Goal: Transaction & Acquisition: Purchase product/service

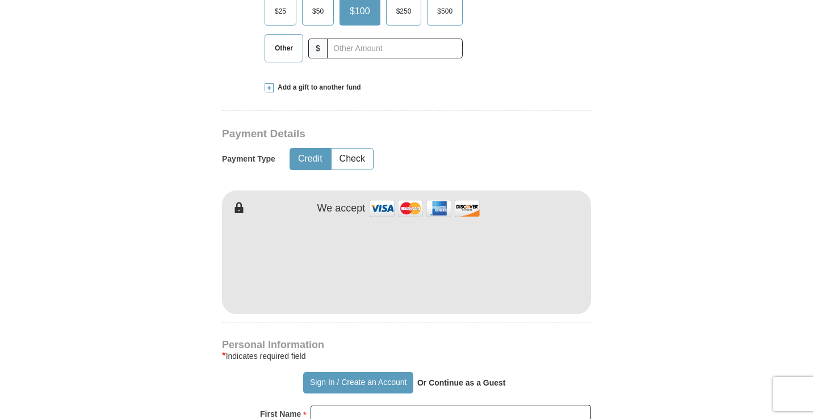
scroll to position [511, 0]
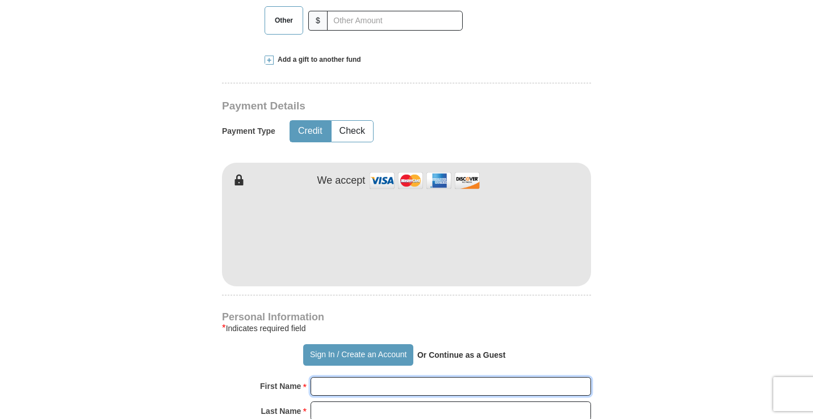
type input "[PERSON_NAME]"
type input "Oliastro"
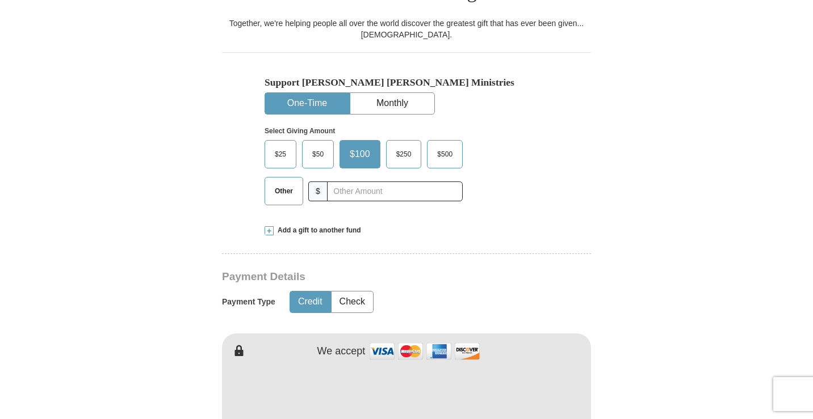
scroll to position [341, 0]
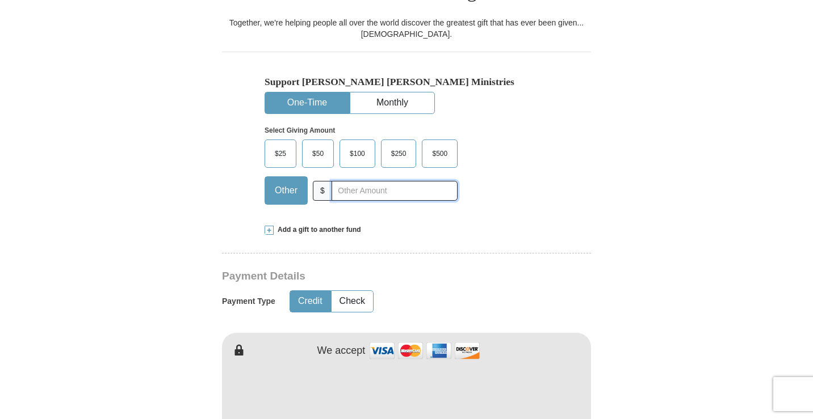
click at [341, 181] on input "text" at bounding box center [394, 191] width 126 height 20
click at [317, 225] on span "Add a gift to another fund" at bounding box center [317, 230] width 87 height 10
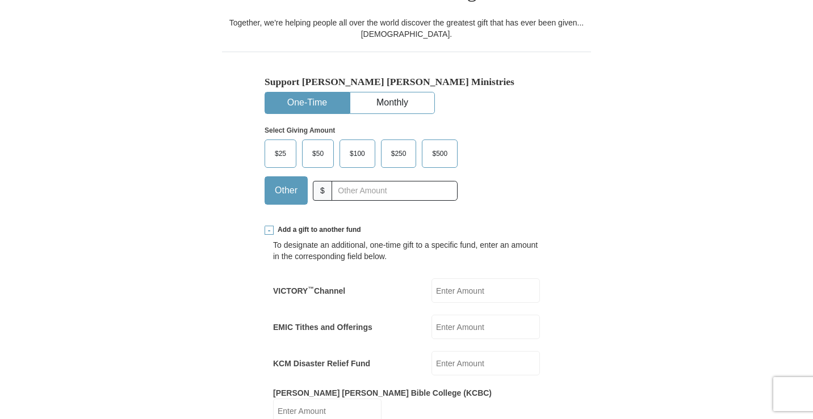
click at [444, 351] on input "KCM Disaster Relief Fund" at bounding box center [485, 363] width 108 height 24
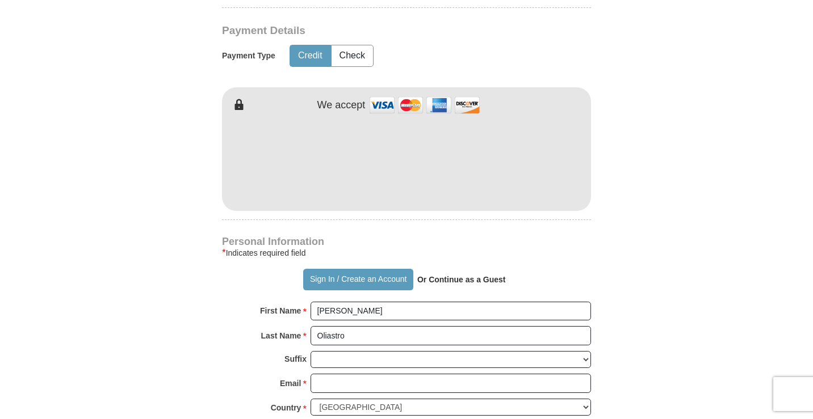
scroll to position [795, 0]
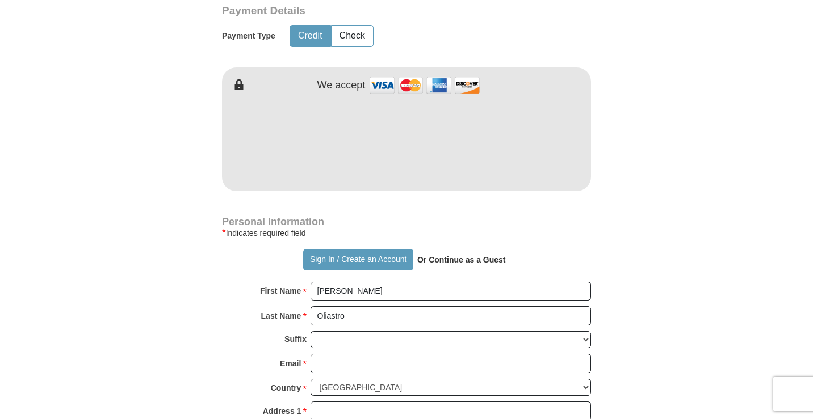
type input "10"
click at [356, 331] on select "[PERSON_NAME] I II III IV V VI" at bounding box center [450, 340] width 280 height 18
select select "Sr"
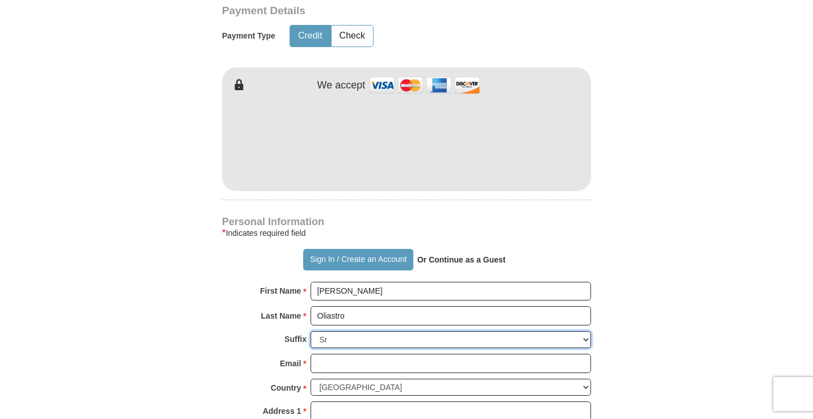
click at [310, 331] on select "[PERSON_NAME] I II III IV V VI" at bounding box center [450, 340] width 280 height 18
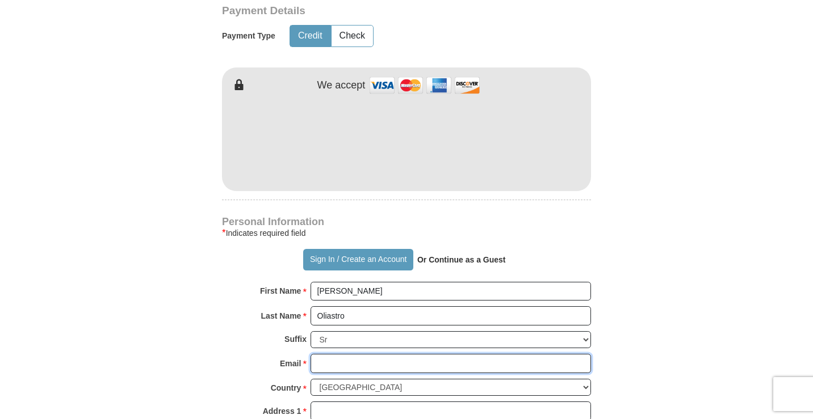
click at [359, 354] on input "Email *" at bounding box center [450, 363] width 280 height 19
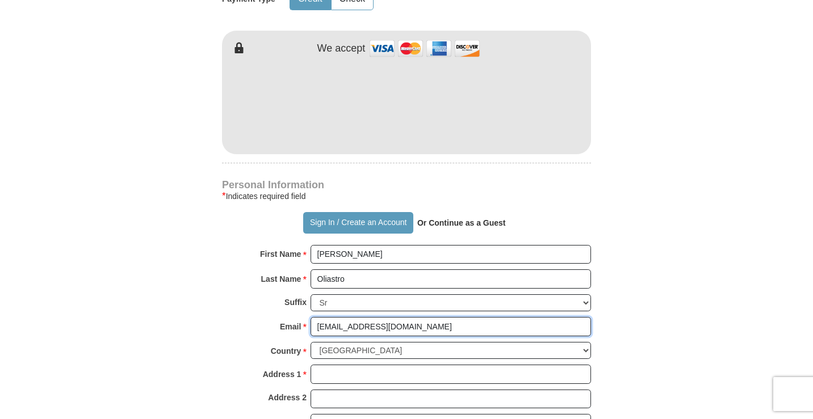
scroll to position [851, 0]
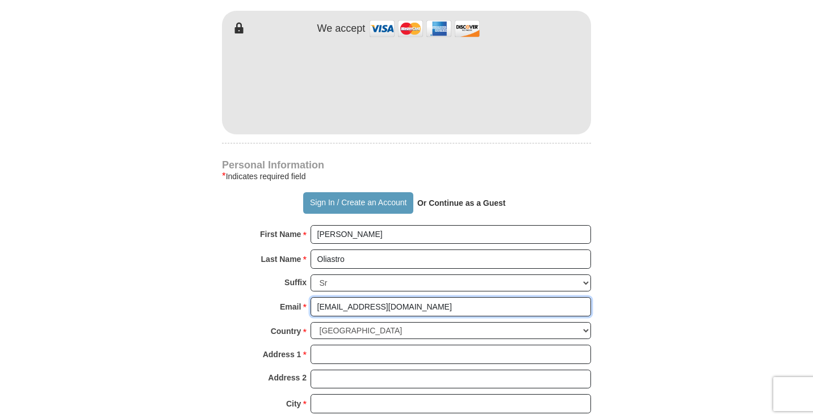
type input "[EMAIL_ADDRESS][DOMAIN_NAME]"
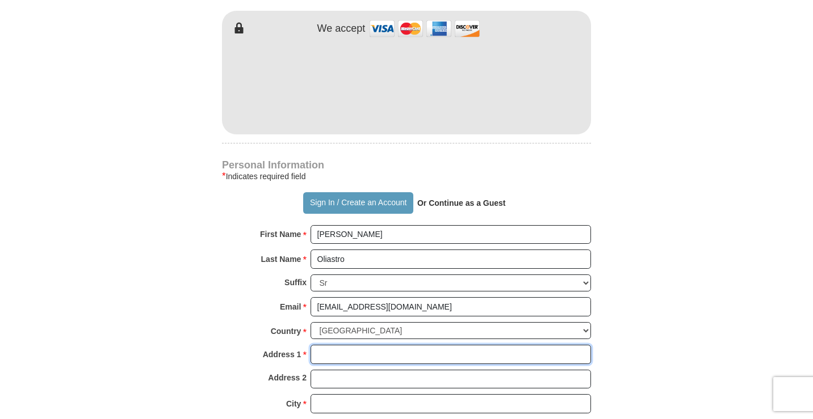
click at [385, 345] on input "Address 1 *" at bounding box center [450, 354] width 280 height 19
type input "1034 Brighton Rd"
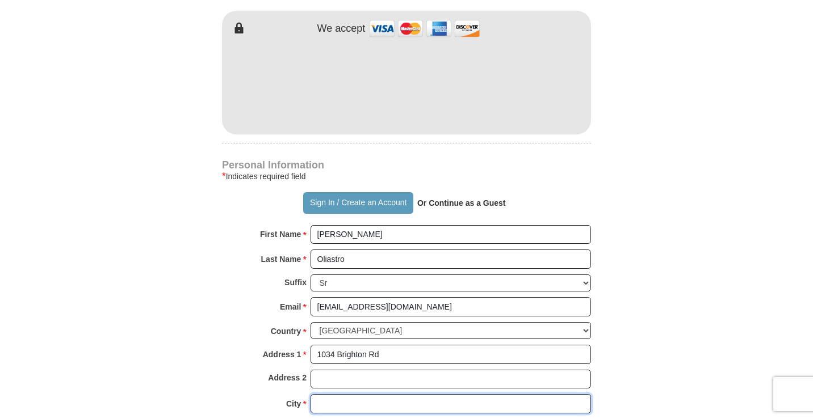
click at [339, 394] on input "City *" at bounding box center [450, 403] width 280 height 19
type input "[GEOGRAPHIC_DATA]"
drag, startPoint x: 359, startPoint y: 389, endPoint x: 699, endPoint y: 370, distance: 340.4
click at [699, 370] on form "Already have an account? Sign in for faster giving. Don't have an account? Crea…" at bounding box center [406, 9] width 647 height 1630
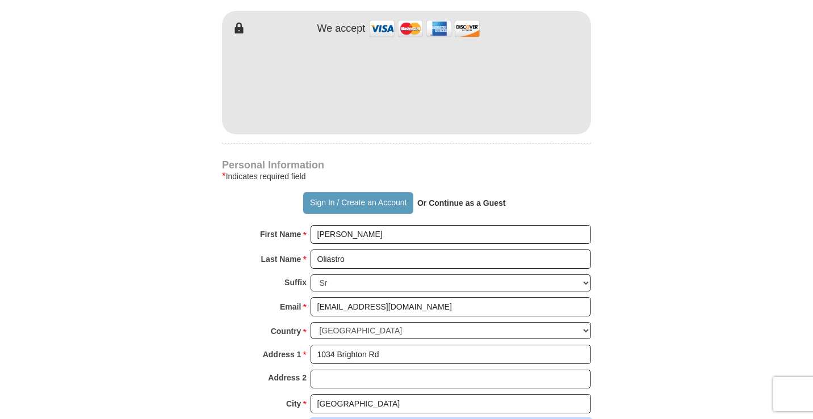
select select "PA"
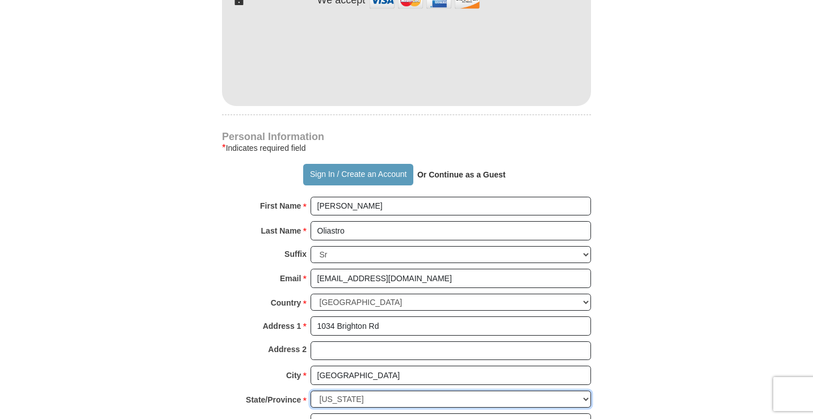
scroll to position [908, 0]
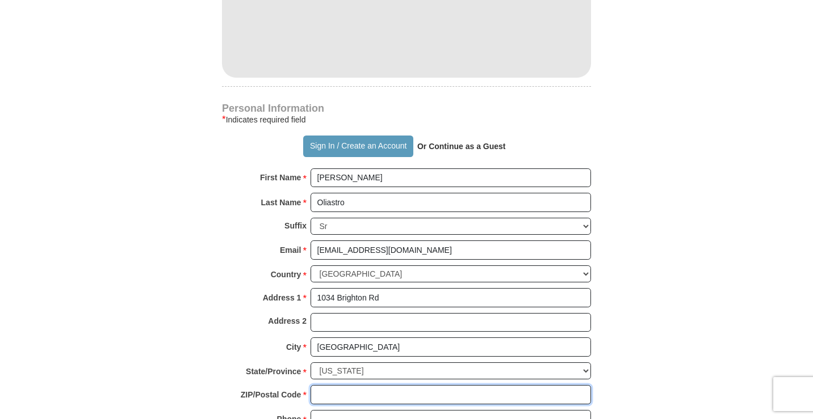
click at [347, 385] on input "ZIP/Postal Code *" at bounding box center [450, 394] width 280 height 19
type input "16117"
click at [354, 410] on input "Phone * *" at bounding box center [450, 419] width 280 height 19
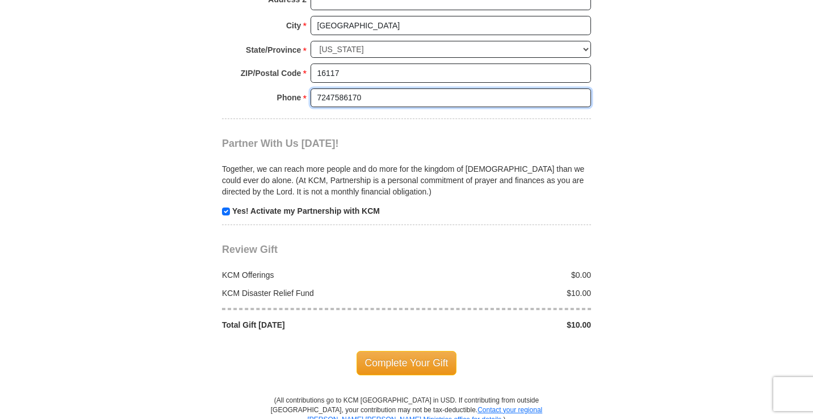
scroll to position [1249, 0]
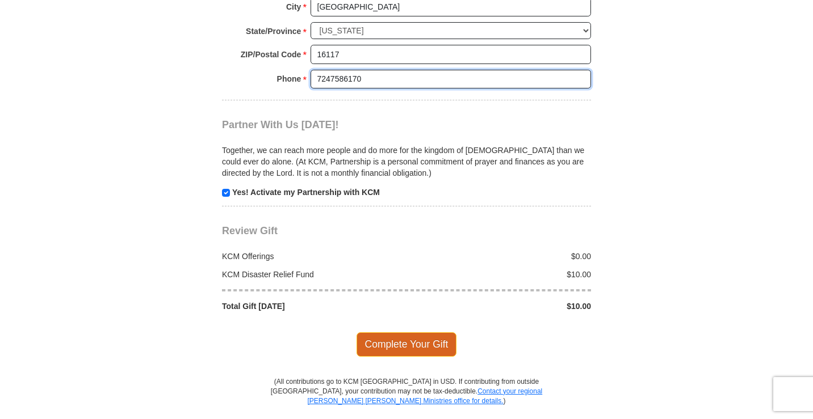
type input "7247586170"
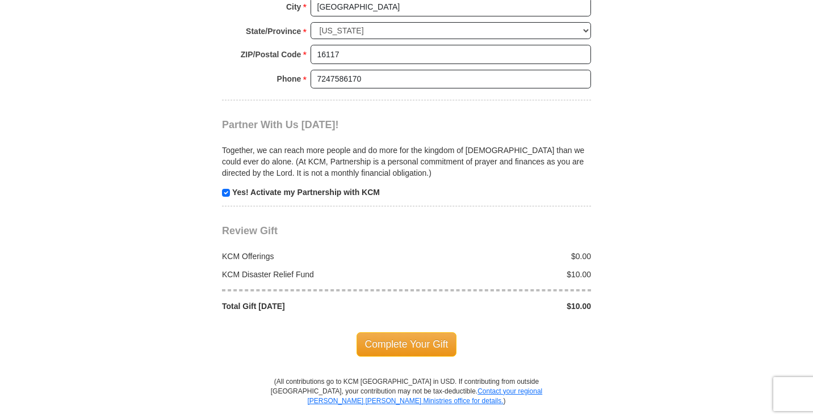
click at [382, 333] on span "Complete Your Gift" at bounding box center [406, 345] width 100 height 24
